Goal: Check status: Check status

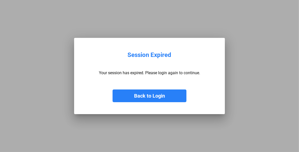
click at [139, 100] on button "Back to Login" at bounding box center [150, 95] width 74 height 13
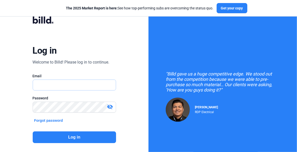
type input "[EMAIL_ADDRESS][DOMAIN_NAME]"
click at [98, 136] on button "Log in" at bounding box center [74, 137] width 83 height 12
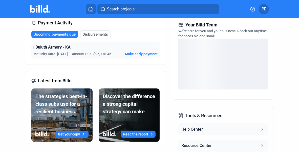
scroll to position [131, 0]
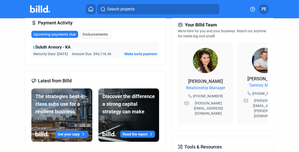
click at [65, 32] on span "Upcoming payments due" at bounding box center [54, 34] width 42 height 5
click at [69, 33] on span "Upcoming payments due" at bounding box center [54, 34] width 42 height 5
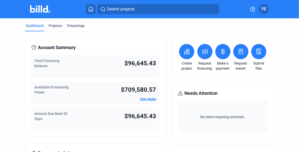
scroll to position [0, 0]
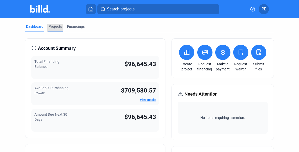
click at [57, 27] on div "Projects" at bounding box center [55, 26] width 13 height 5
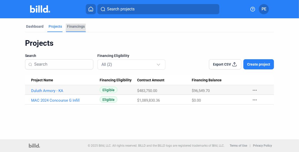
click at [69, 27] on div "Financings" at bounding box center [76, 26] width 18 height 5
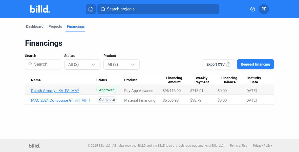
click at [55, 91] on link "Duluth Armory - KA_PA_MAY" at bounding box center [63, 90] width 65 height 5
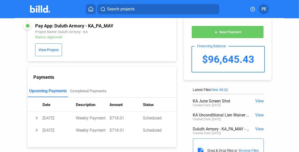
scroll to position [6, 0]
click at [36, 119] on td "chevron_right" at bounding box center [35, 117] width 15 height 12
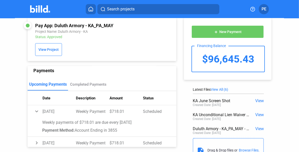
scroll to position [9, 0]
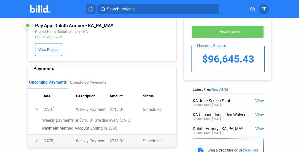
click at [38, 141] on td "chevron_right" at bounding box center [35, 140] width 15 height 12
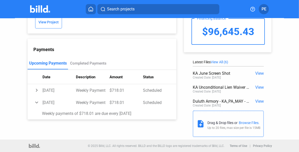
scroll to position [0, 0]
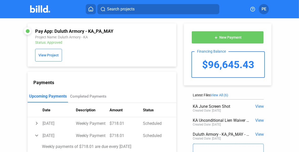
click at [256, 105] on span "View" at bounding box center [260, 106] width 9 height 5
